Goal: Transaction & Acquisition: Obtain resource

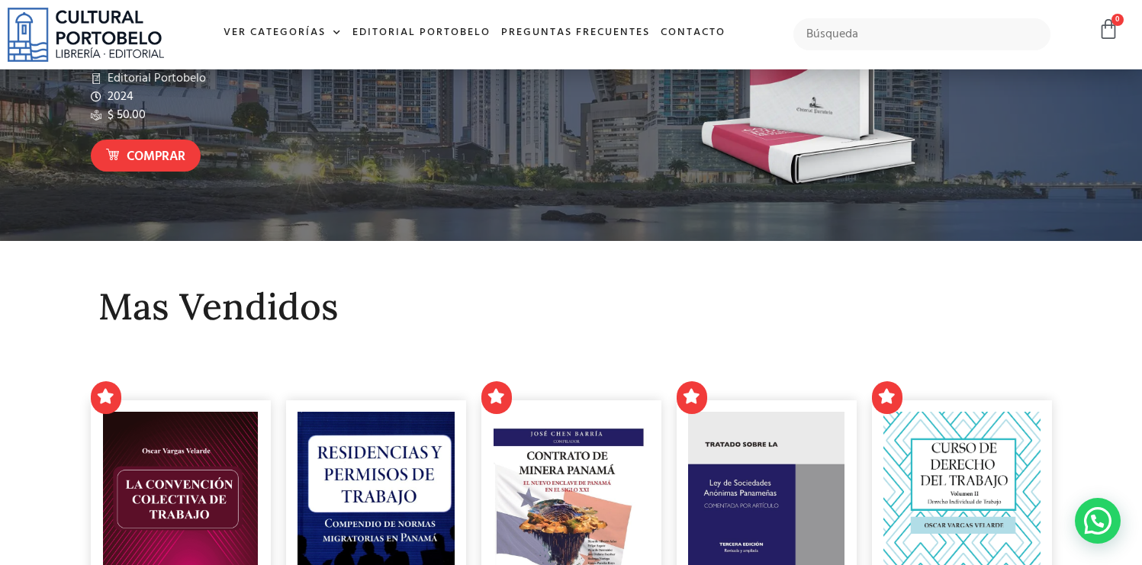
scroll to position [453, 0]
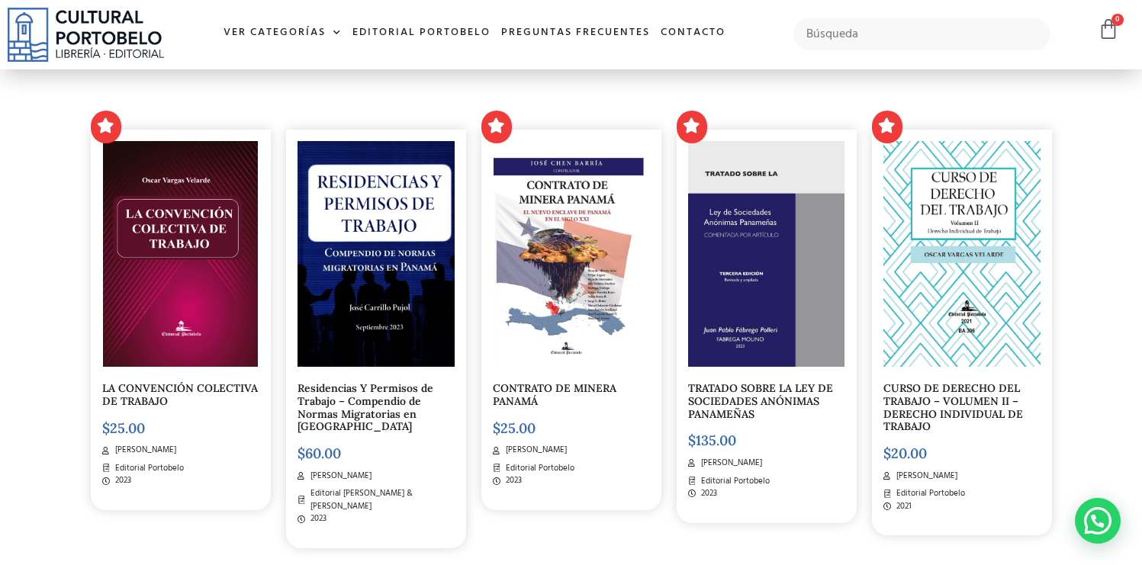
click at [181, 323] on img at bounding box center [180, 254] width 154 height 226
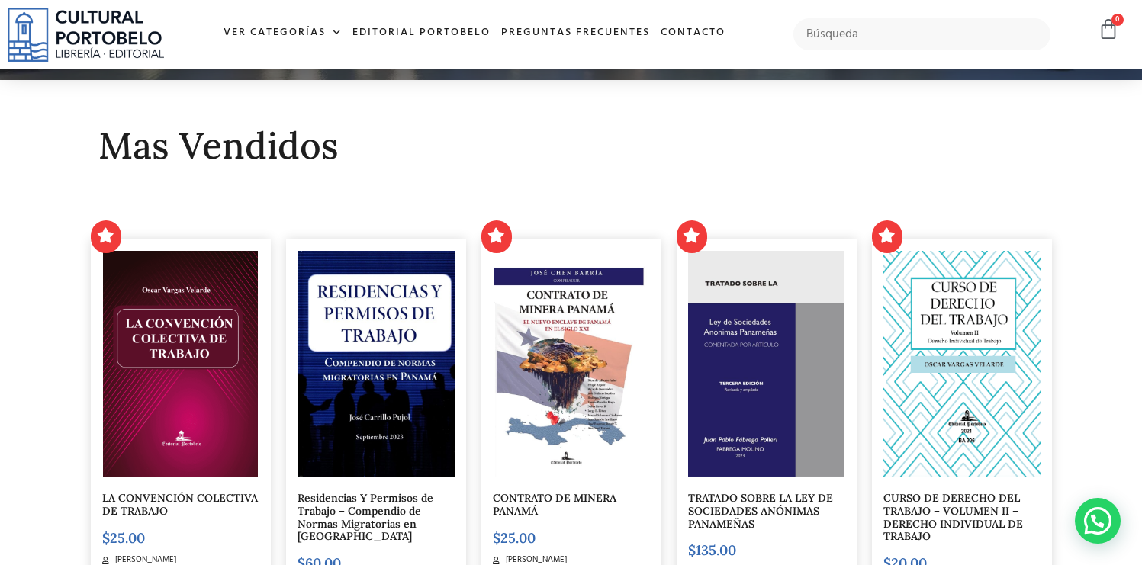
scroll to position [0, 0]
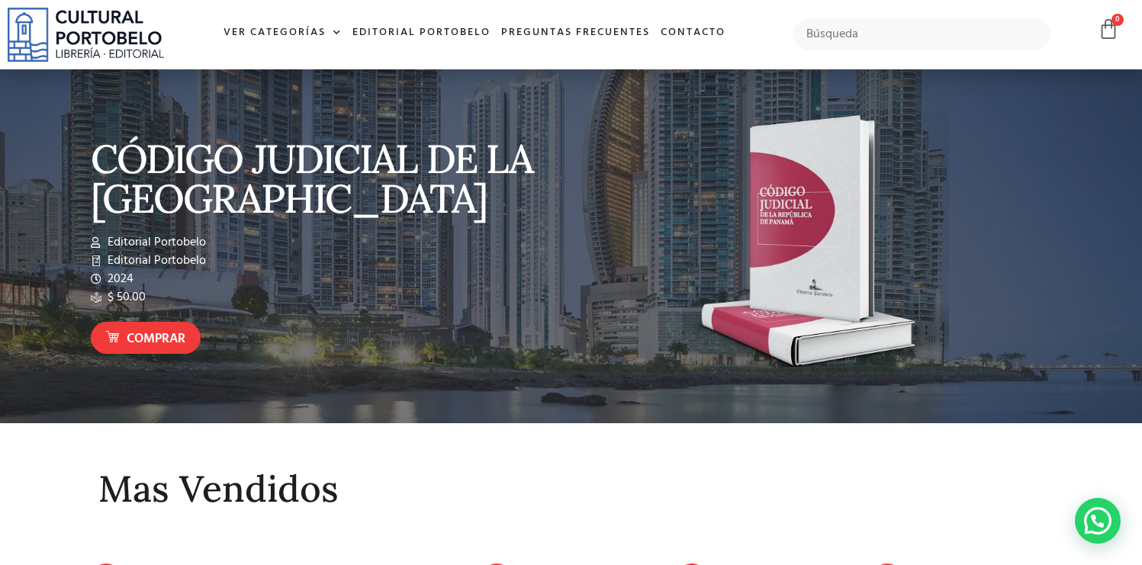
click at [899, 11] on div at bounding box center [921, 34] width 272 height 47
click at [876, 34] on input "text" at bounding box center [921, 34] width 257 height 32
type input "sobrevive a los impuestos"
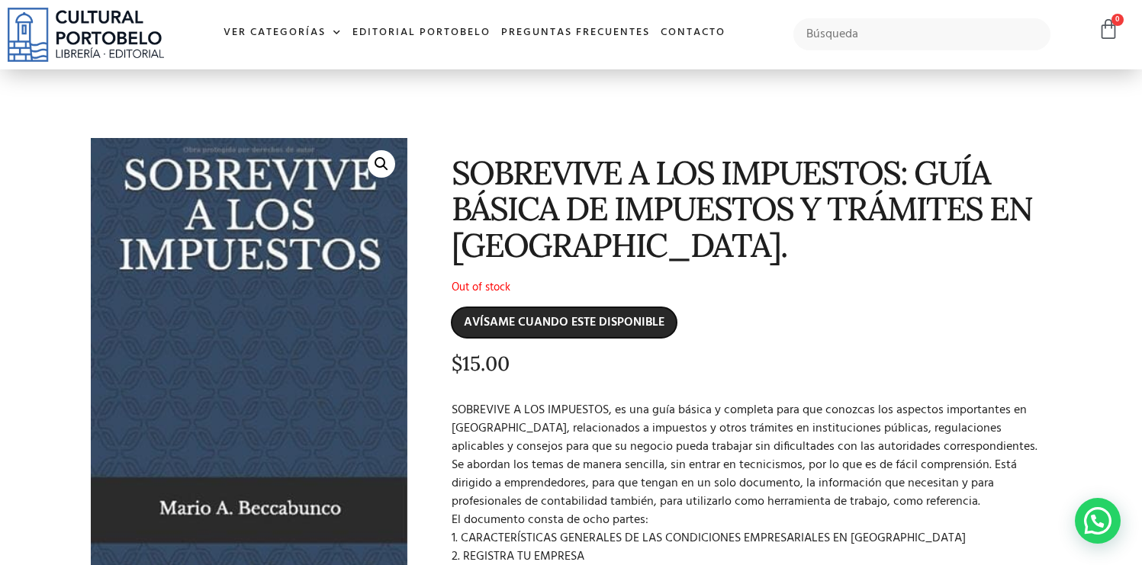
click at [551, 332] on input "AVÍSAME CUANDO ESTE DISPONIBLE" at bounding box center [563, 322] width 225 height 31
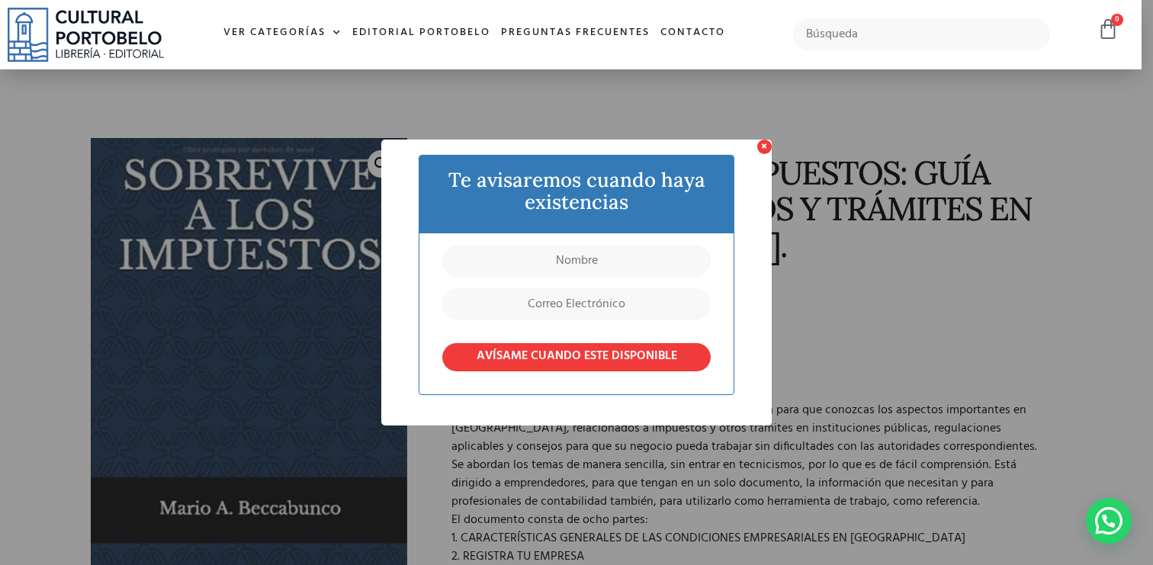
click at [632, 284] on div at bounding box center [576, 288] width 268 height 87
click at [618, 266] on input "text" at bounding box center [576, 261] width 268 height 32
type input "Rolando Morales"
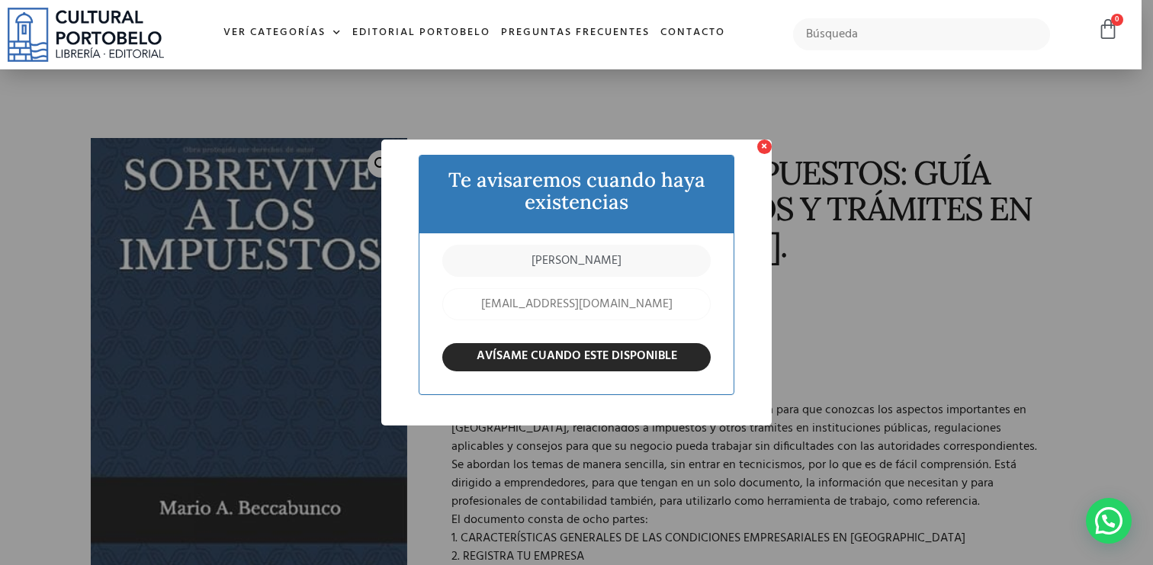
type input "rpmoraleso@gmail.com"
click at [681, 351] on input "AVÍSAME CUANDO ESTE DISPONIBLE" at bounding box center [576, 357] width 268 height 28
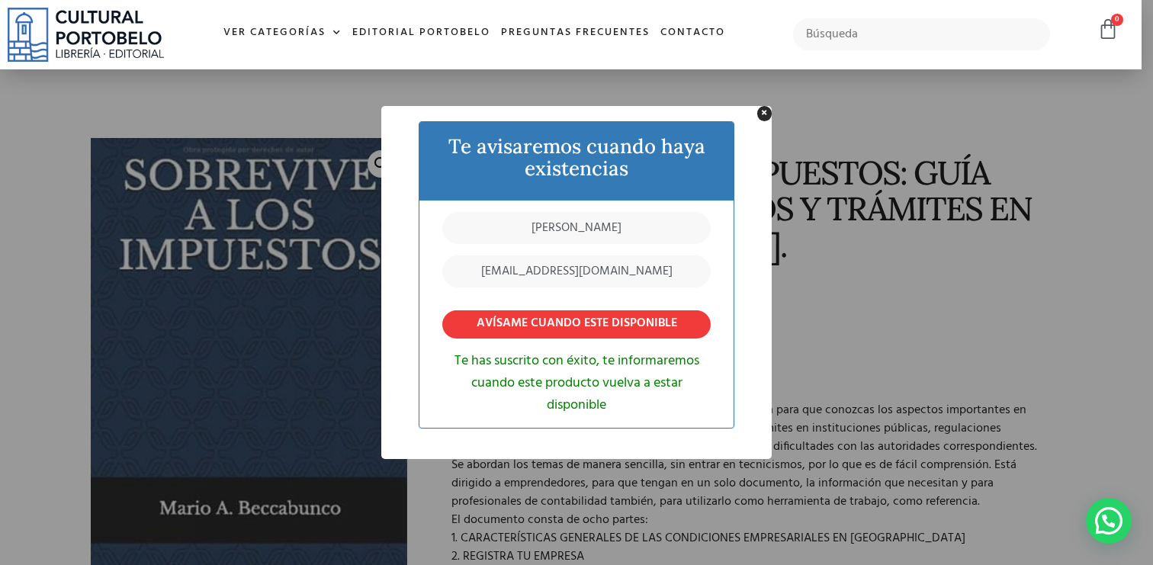
click at [766, 148] on div "× Te avisaremos cuando haya existencias Rolando Morales rpmoraleso@gmail.com AV…" at bounding box center [576, 282] width 390 height 352
click at [769, 114] on button "×" at bounding box center [764, 113] width 14 height 14
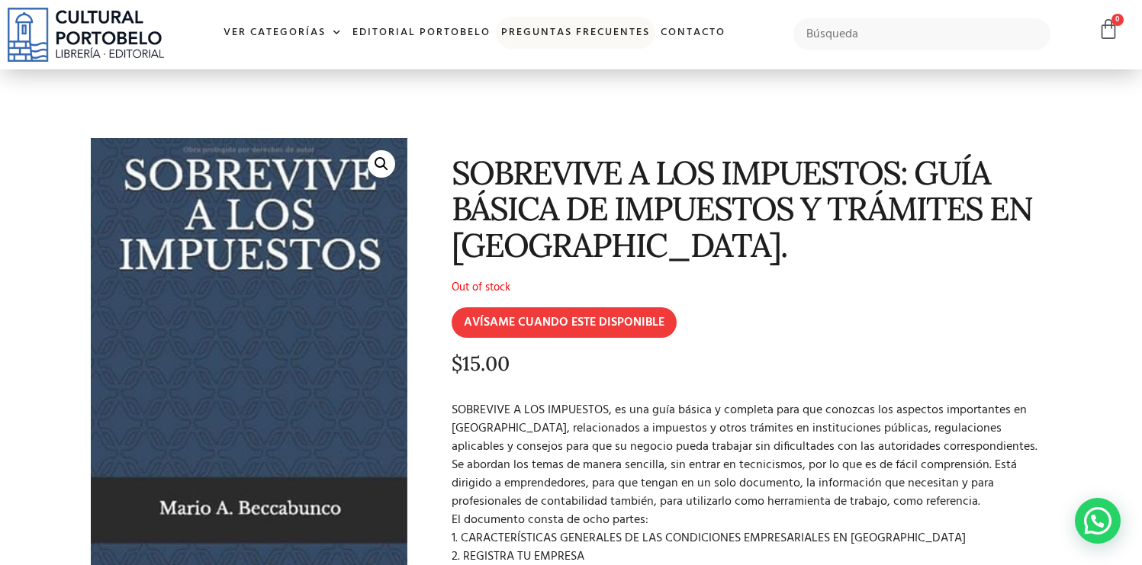
click at [544, 30] on link "Preguntas frecuentes" at bounding box center [575, 33] width 159 height 33
click at [295, 24] on link "Ver Categorías" at bounding box center [282, 33] width 129 height 33
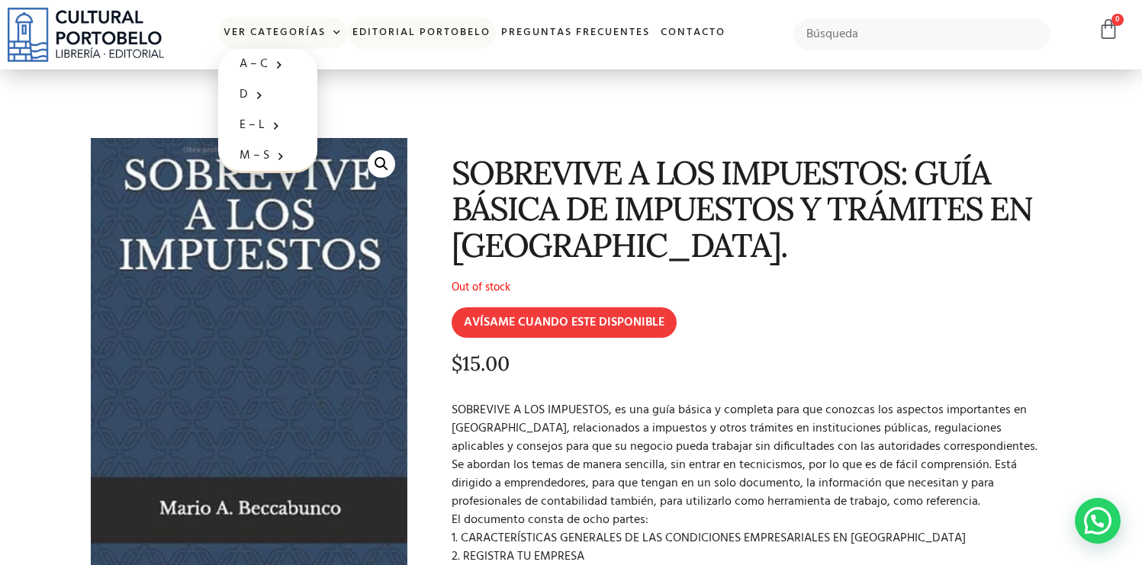
click at [384, 31] on link "Editorial Portobelo" at bounding box center [421, 33] width 149 height 33
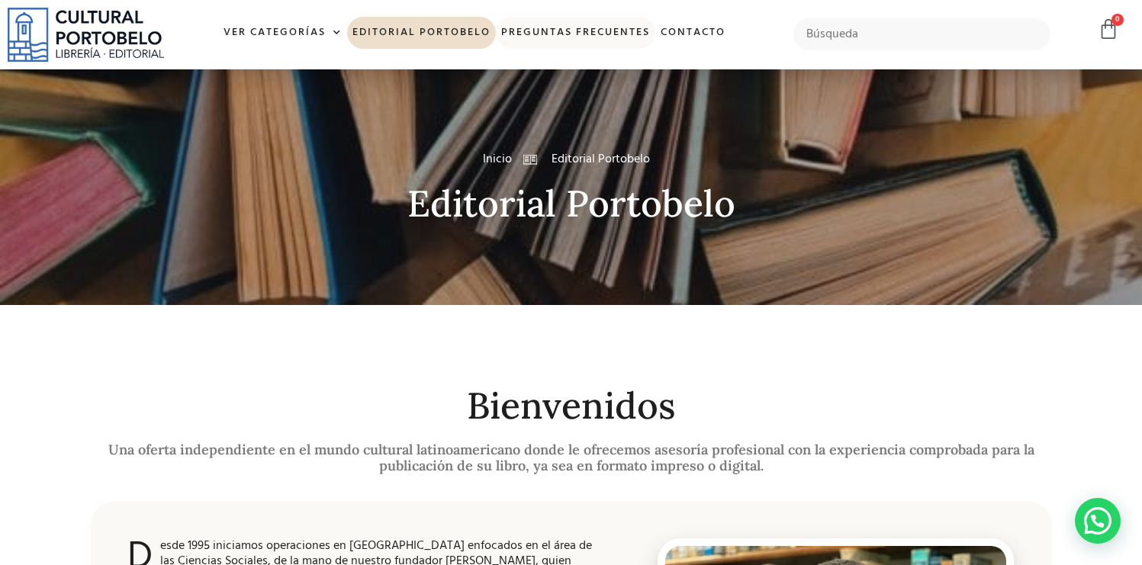
click at [580, 34] on link "Preguntas frecuentes" at bounding box center [575, 33] width 159 height 33
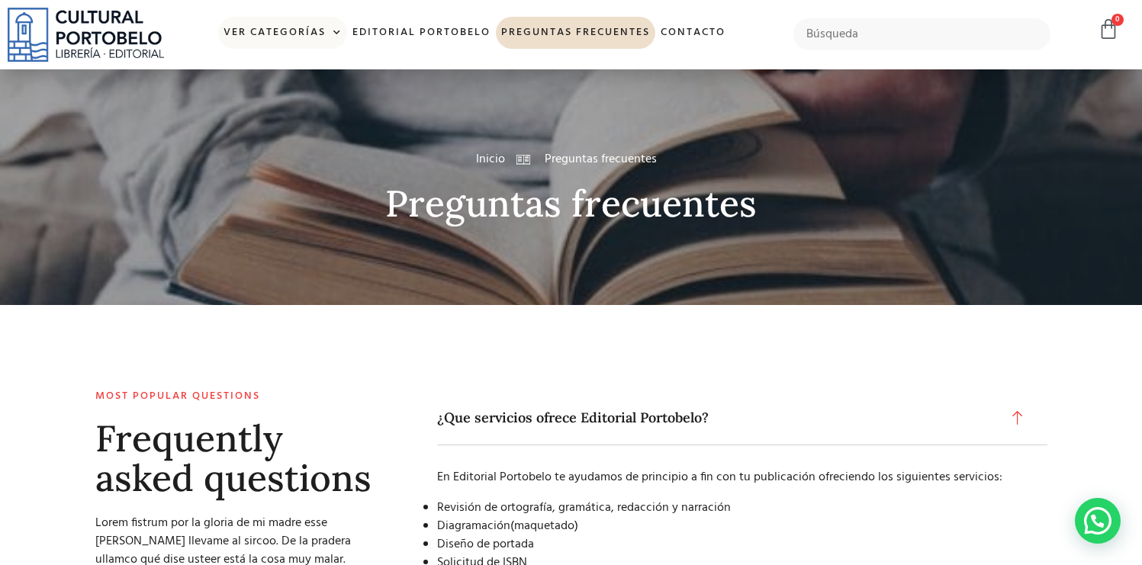
click at [286, 25] on link "Ver Categorías" at bounding box center [282, 33] width 129 height 33
click at [281, 40] on link "Ver Categorías" at bounding box center [282, 33] width 129 height 33
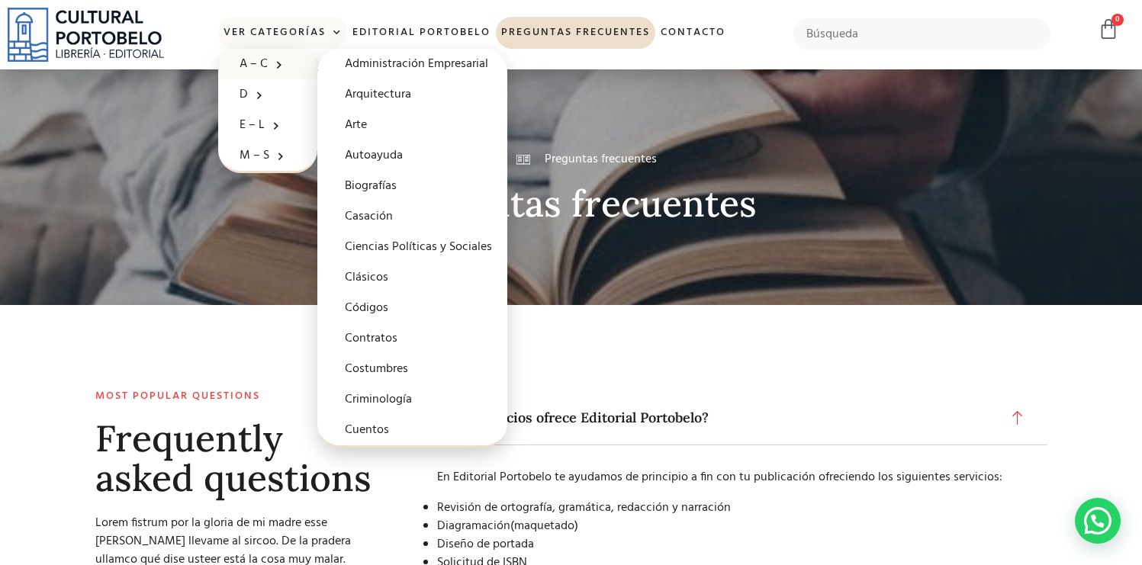
click at [280, 58] on span at bounding box center [275, 65] width 15 height 24
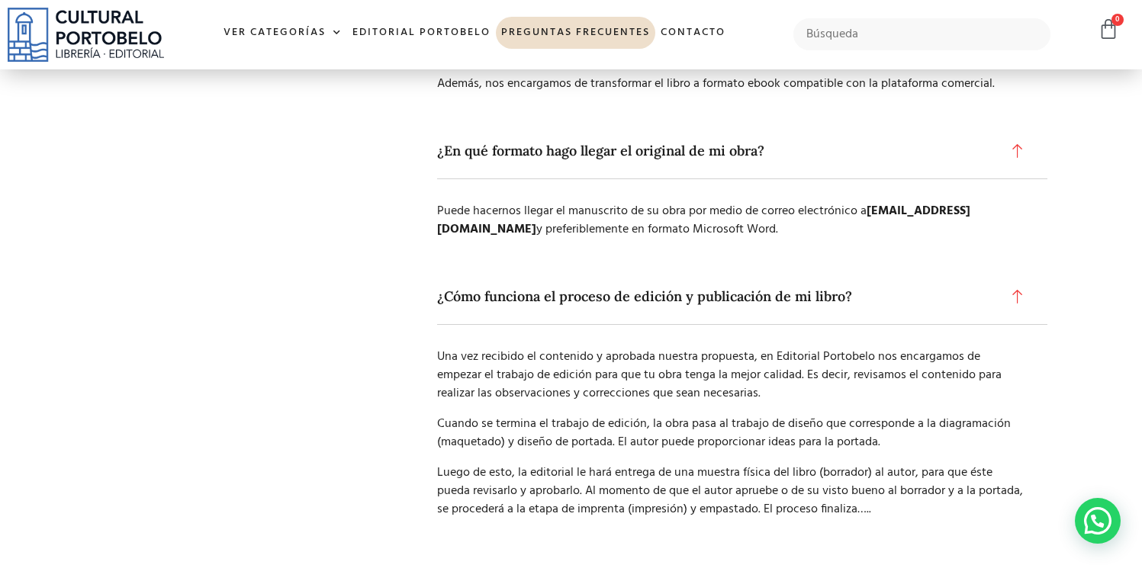
scroll to position [857, 0]
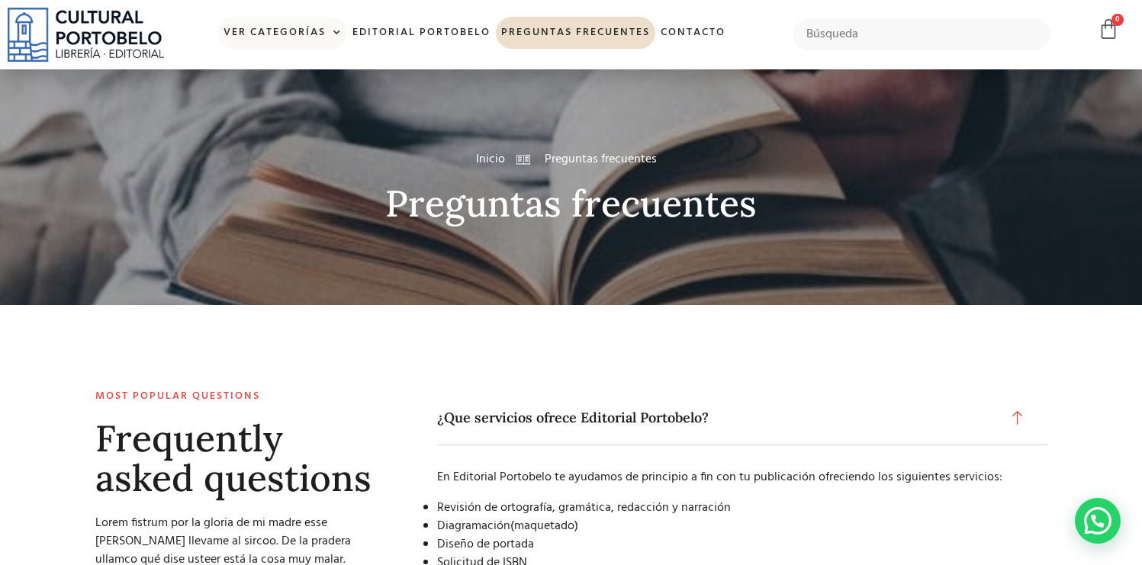
click at [294, 21] on link "Ver Categorías" at bounding box center [282, 33] width 129 height 33
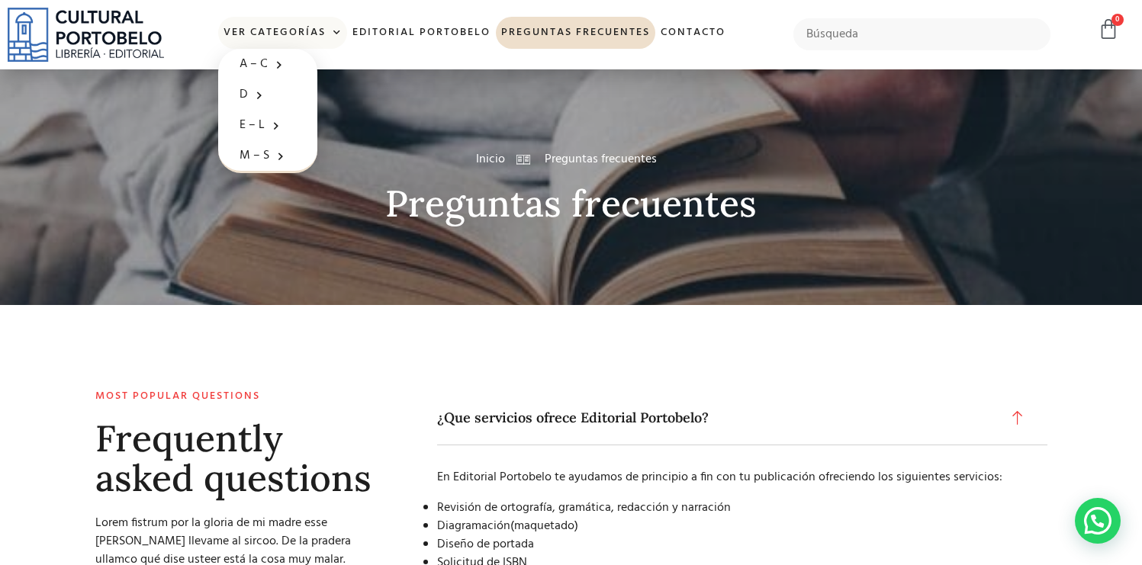
click at [276, 37] on link "Ver Categorías" at bounding box center [282, 33] width 129 height 33
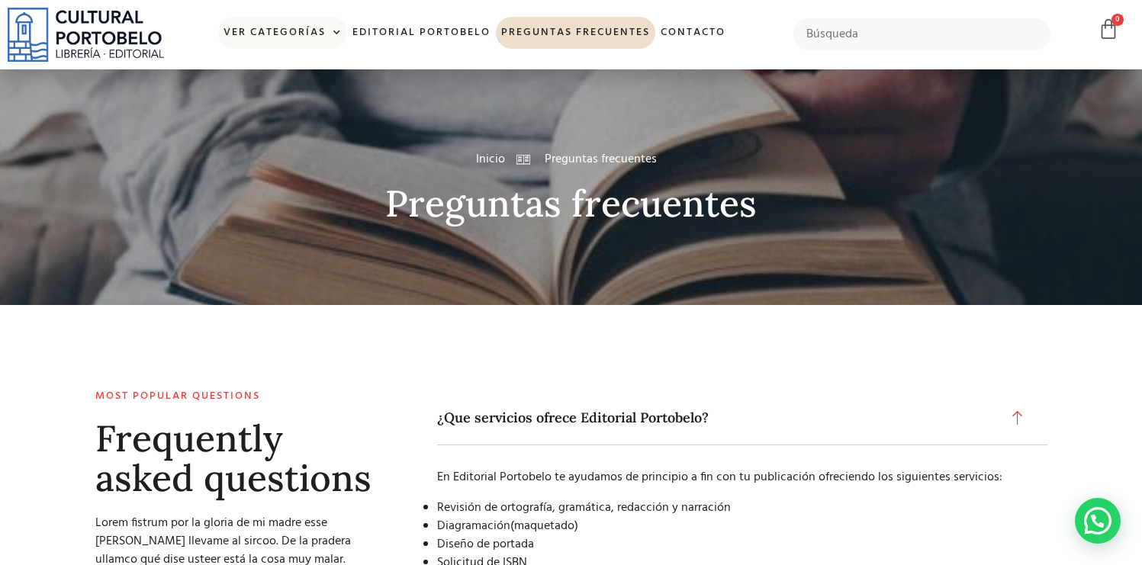
click at [276, 37] on link "Ver Categorías" at bounding box center [282, 33] width 129 height 33
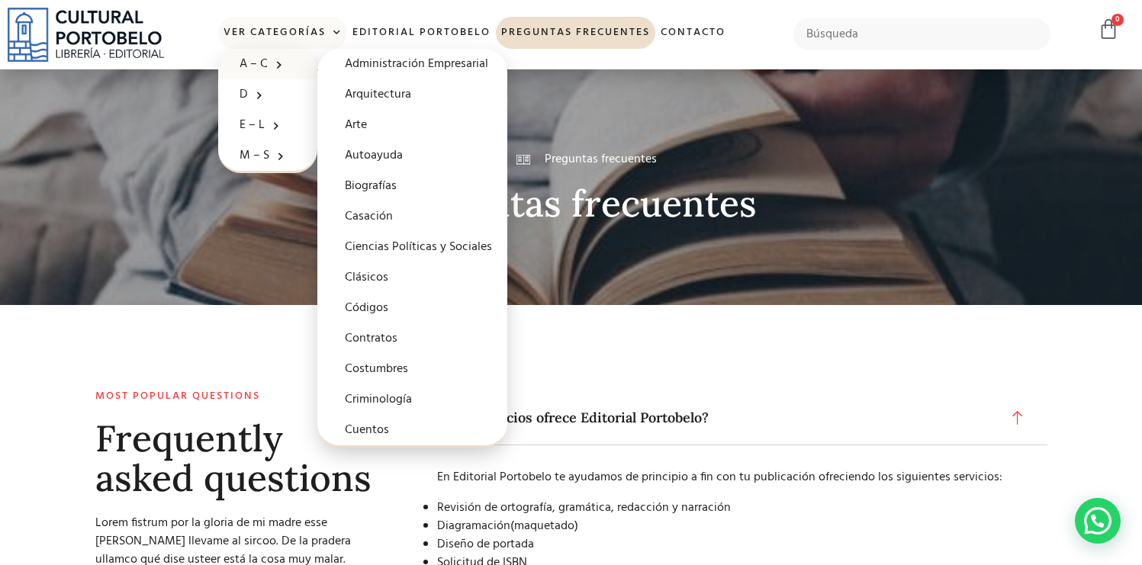
click at [271, 63] on span at bounding box center [275, 65] width 15 height 24
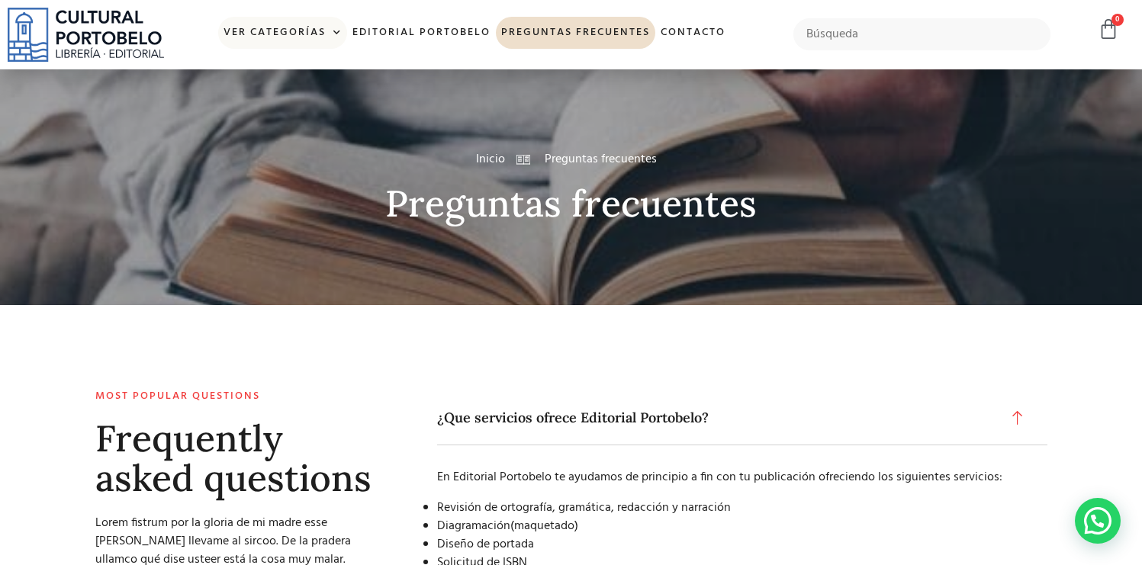
click at [305, 21] on link "Ver Categorías" at bounding box center [282, 33] width 129 height 33
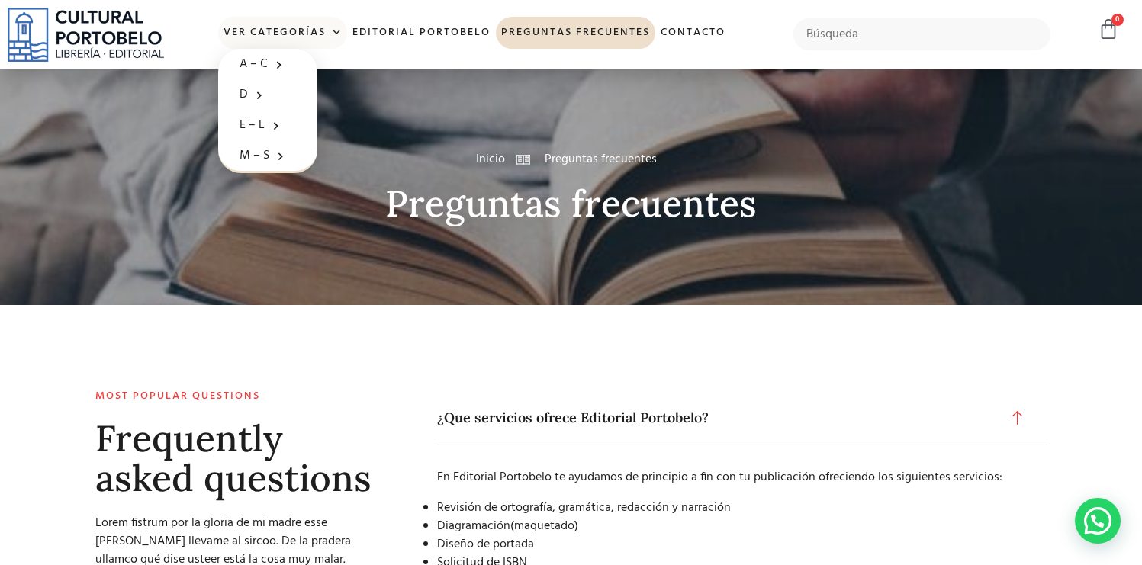
click at [298, 24] on link "Ver Categorías" at bounding box center [282, 33] width 129 height 33
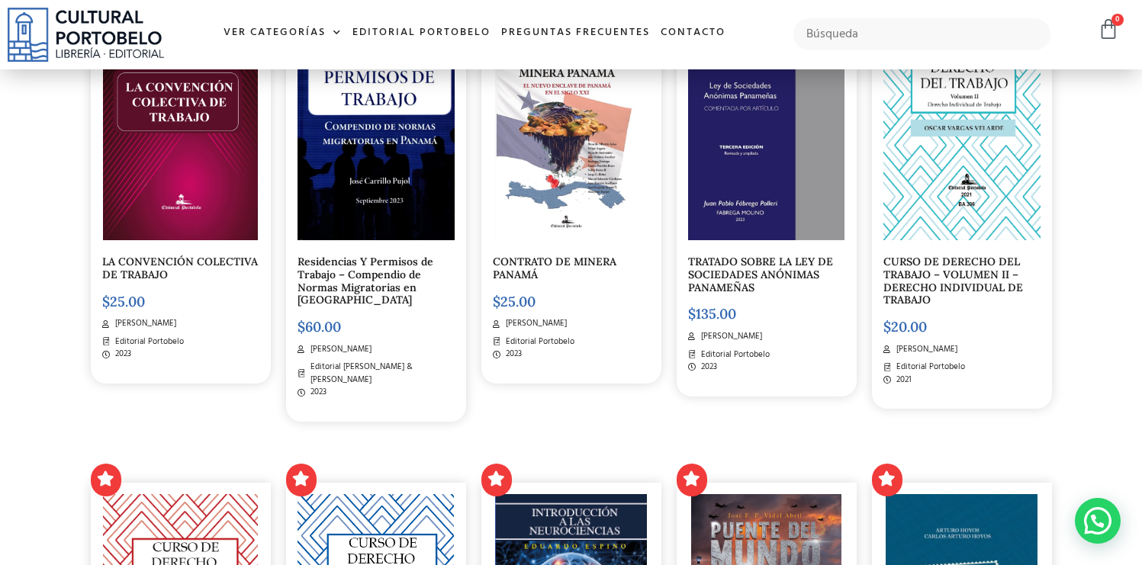
scroll to position [600, 0]
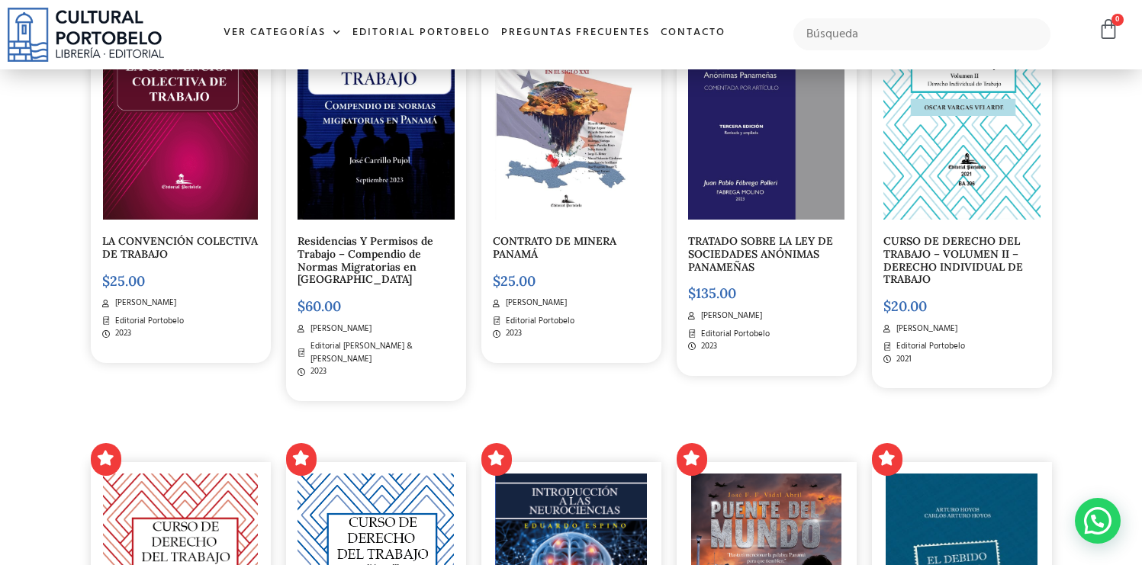
click at [782, 235] on link "TRATADO SOBRE LA LEY DE SOCIEDADES ANÓNIMAS PANAMEÑAS" at bounding box center [760, 254] width 145 height 40
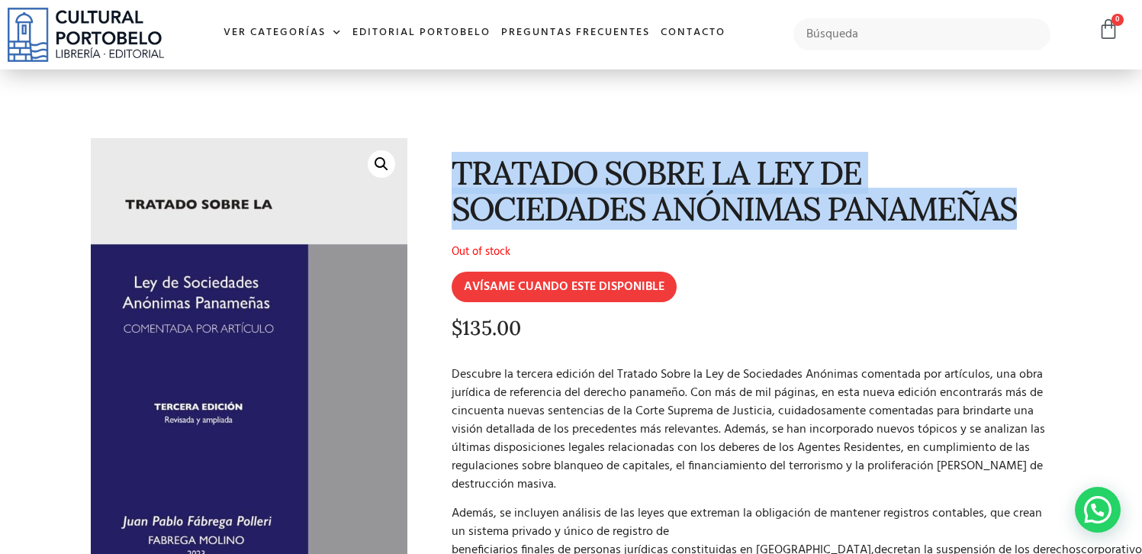
drag, startPoint x: 473, startPoint y: 162, endPoint x: 1090, endPoint y: 214, distance: 619.2
click at [1090, 214] on section "🔍 TRATADO SOBRE LA LEY DE SOCIEDADES ANÓNIMAS PANAMEÑAS Out of stock AVÍSAME CU…" at bounding box center [571, 464] width 1142 height 790
copy h1 "TRATADO SOBRE LA LEY DE SOCIEDADES ANÓNIMAS PANAMEÑAS"
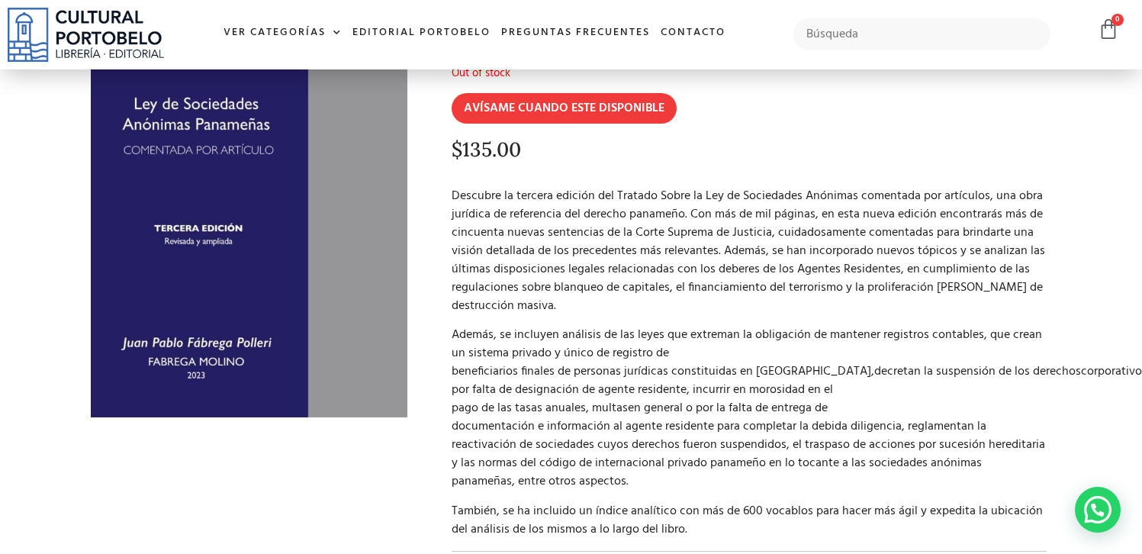
scroll to position [230, 0]
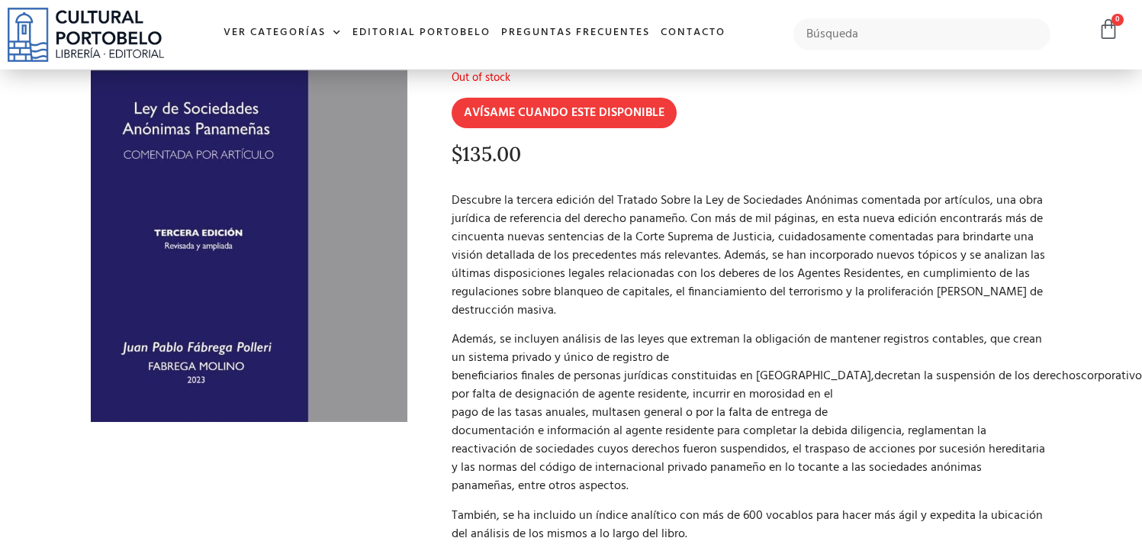
scroll to position [173, 0]
